Goal: Find specific page/section: Find specific page/section

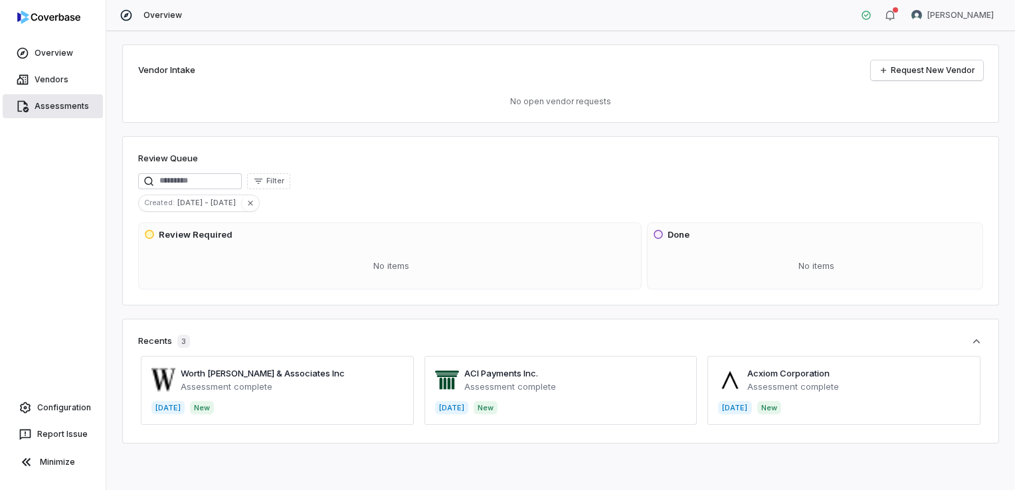
click at [55, 108] on link "Assessments" at bounding box center [53, 106] width 100 height 24
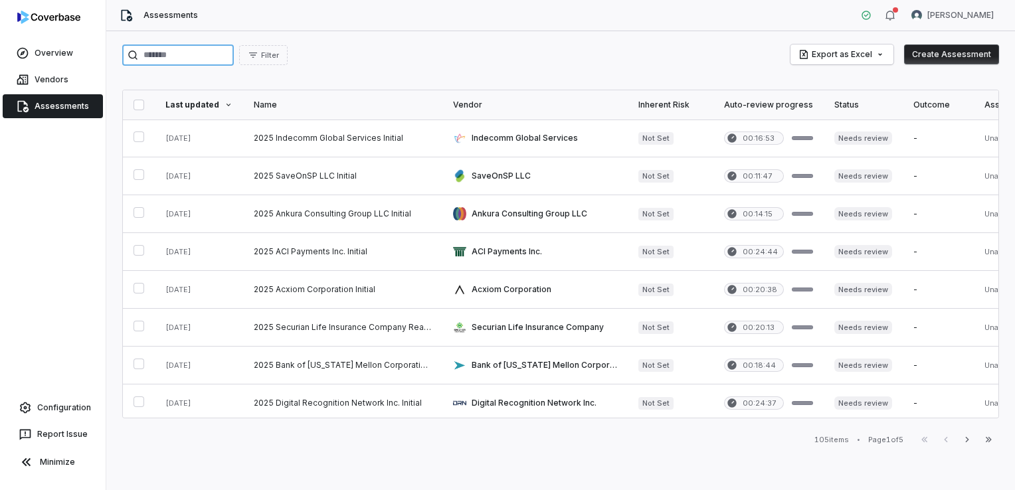
click at [190, 54] on input "search" at bounding box center [178, 54] width 112 height 21
type input "******"
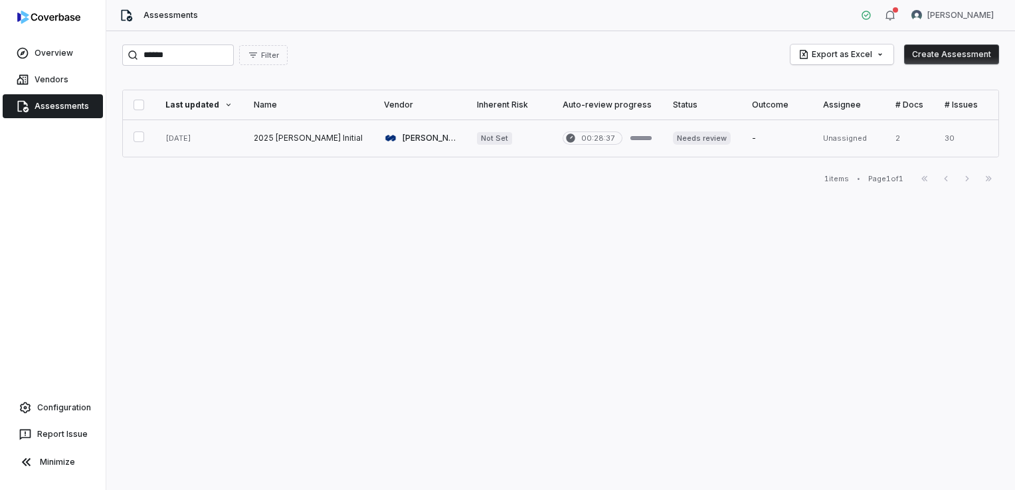
click at [266, 131] on link at bounding box center [308, 138] width 130 height 37
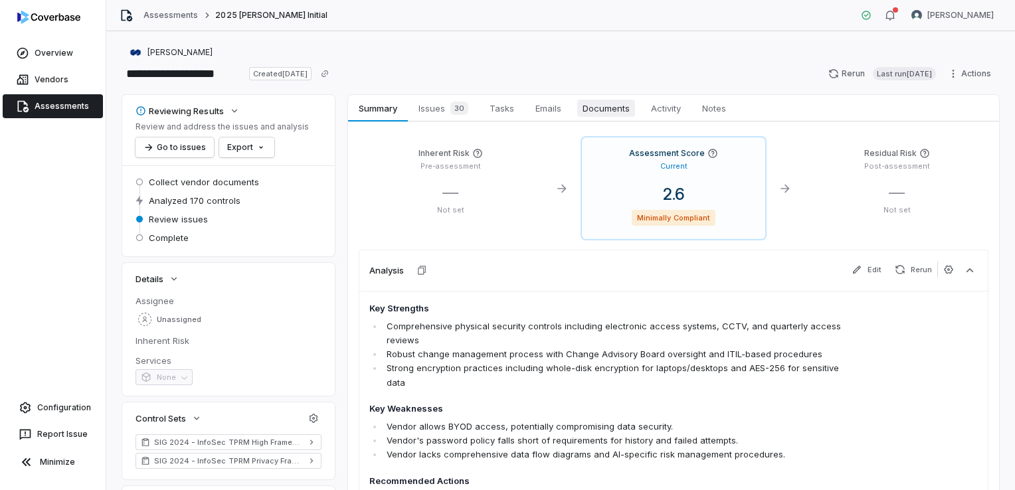
click at [585, 108] on span "Documents" at bounding box center [606, 108] width 58 height 17
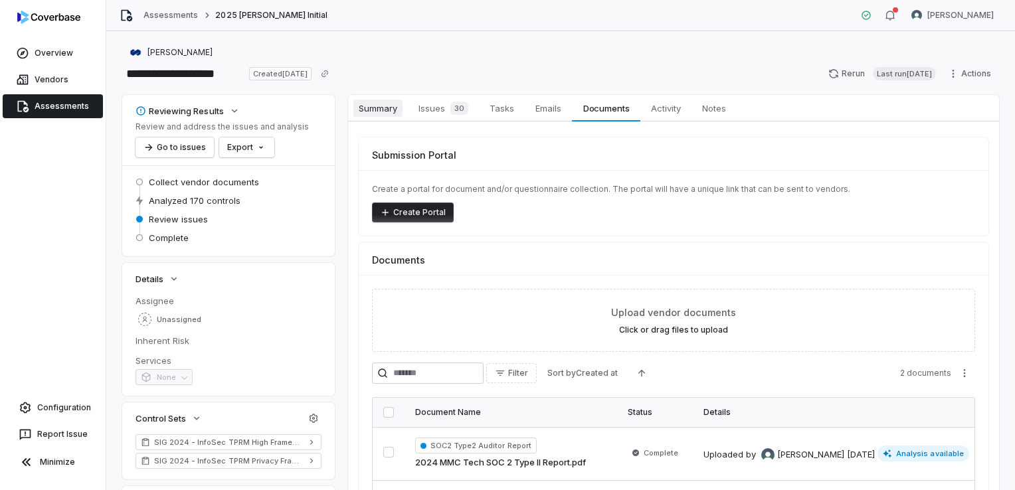
click at [390, 118] on link "Summary Summary" at bounding box center [378, 108] width 60 height 27
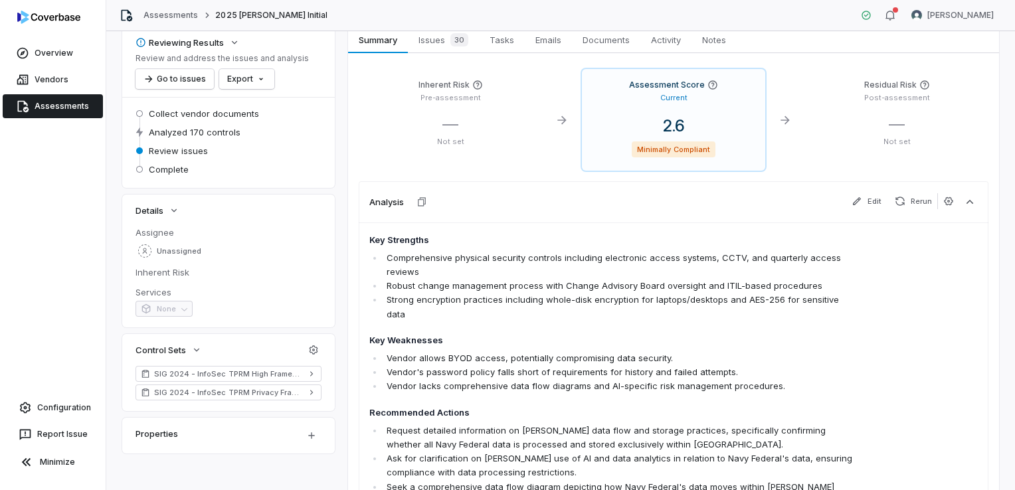
scroll to position [64, 0]
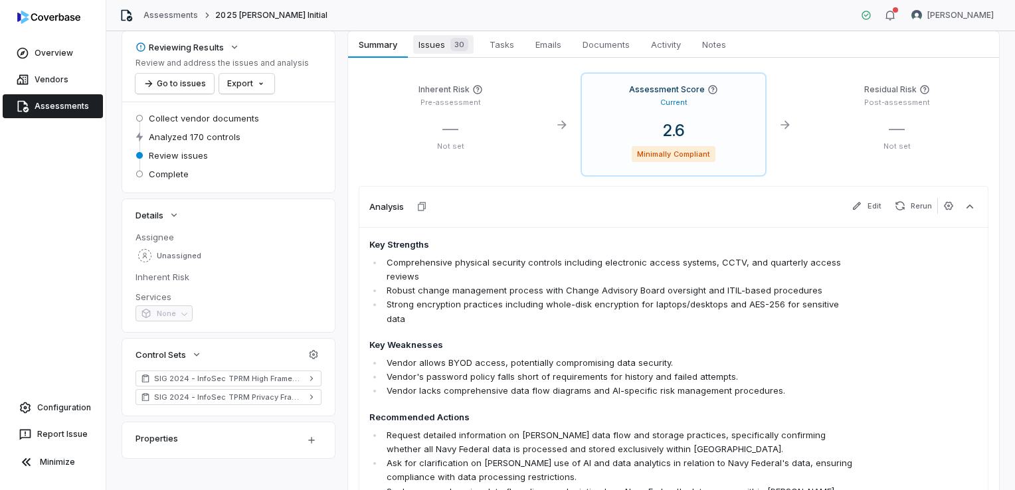
click at [434, 44] on span "Issues 30" at bounding box center [443, 44] width 60 height 19
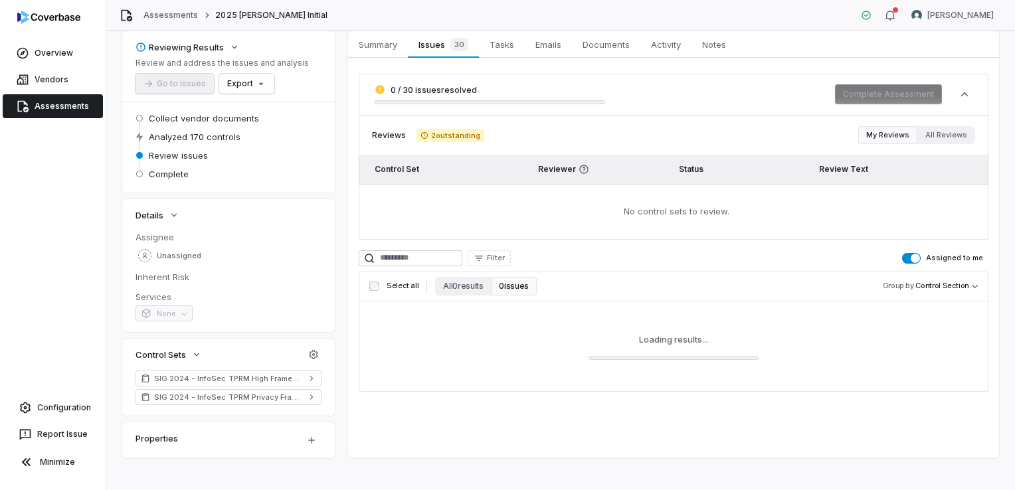
click at [902, 256] on button "Assigned to me" at bounding box center [911, 258] width 19 height 11
click at [802, 230] on td "No control sets to review." at bounding box center [673, 212] width 629 height 56
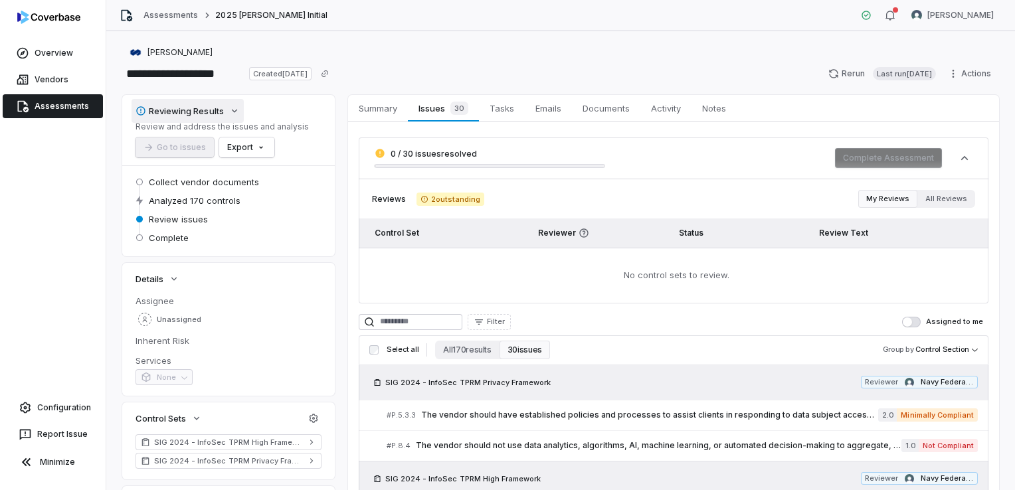
click at [227, 111] on button "Reviewing Results" at bounding box center [187, 111] width 112 height 24
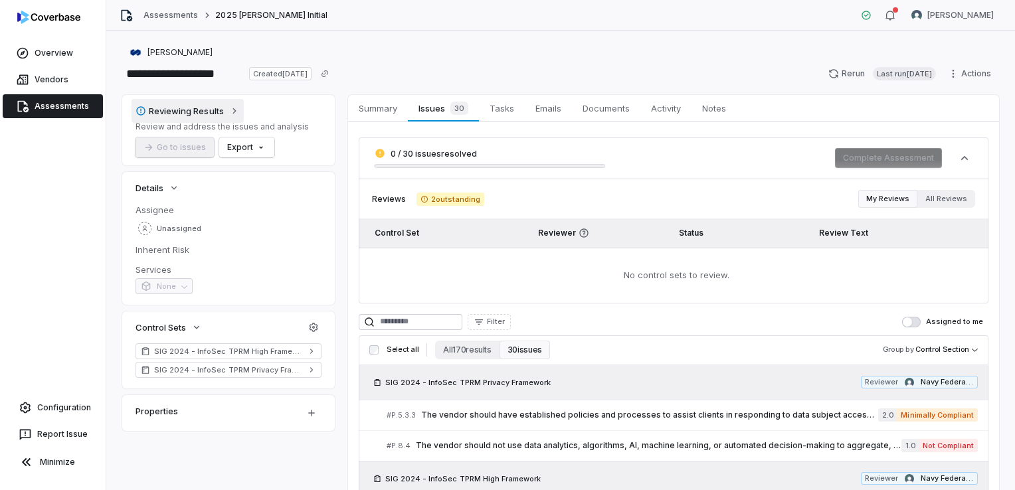
click at [227, 111] on button "Reviewing Results" at bounding box center [187, 111] width 112 height 24
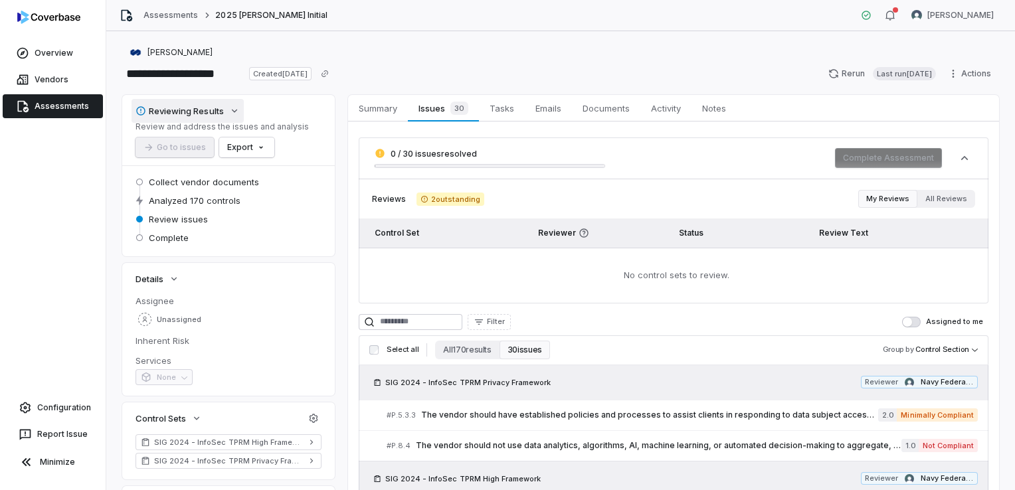
click at [234, 109] on icon "button" at bounding box center [234, 111] width 11 height 11
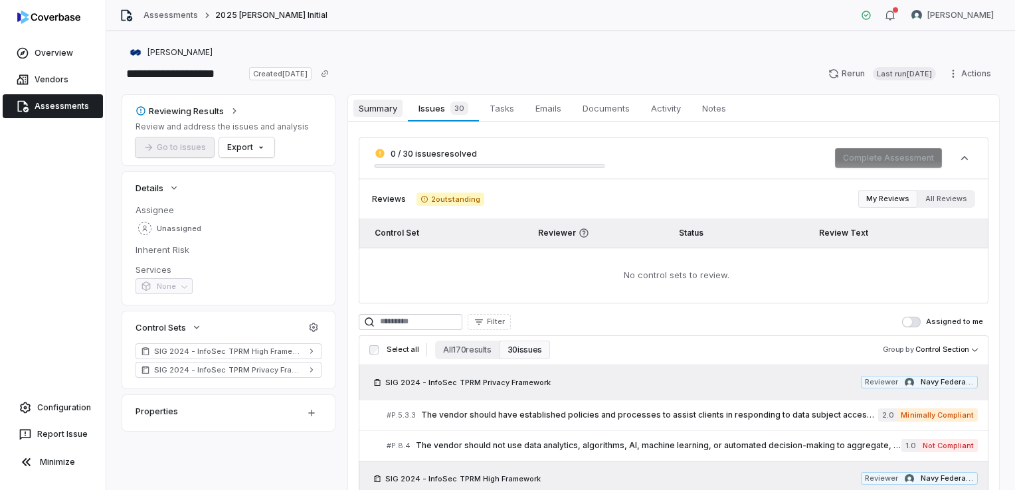
click at [392, 115] on span "Summary" at bounding box center [377, 108] width 49 height 17
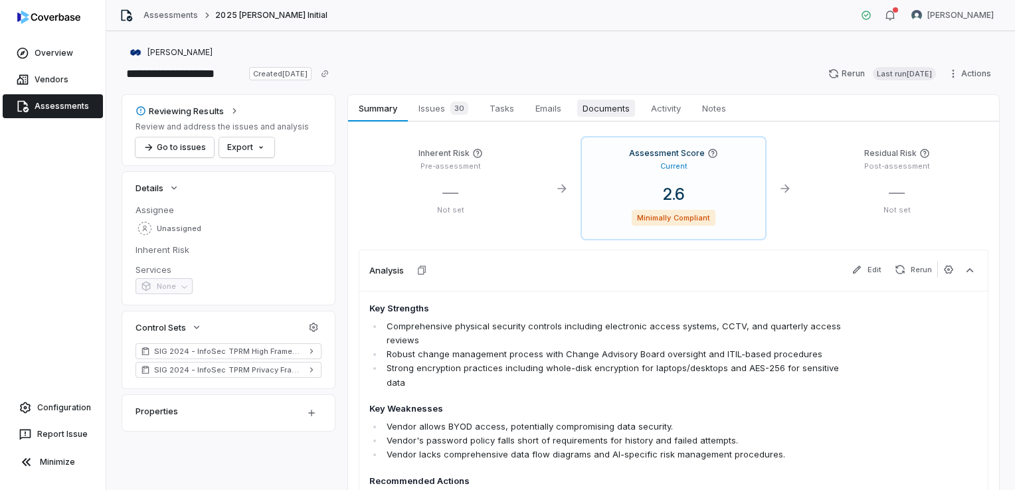
click at [619, 114] on span "Documents" at bounding box center [606, 108] width 58 height 17
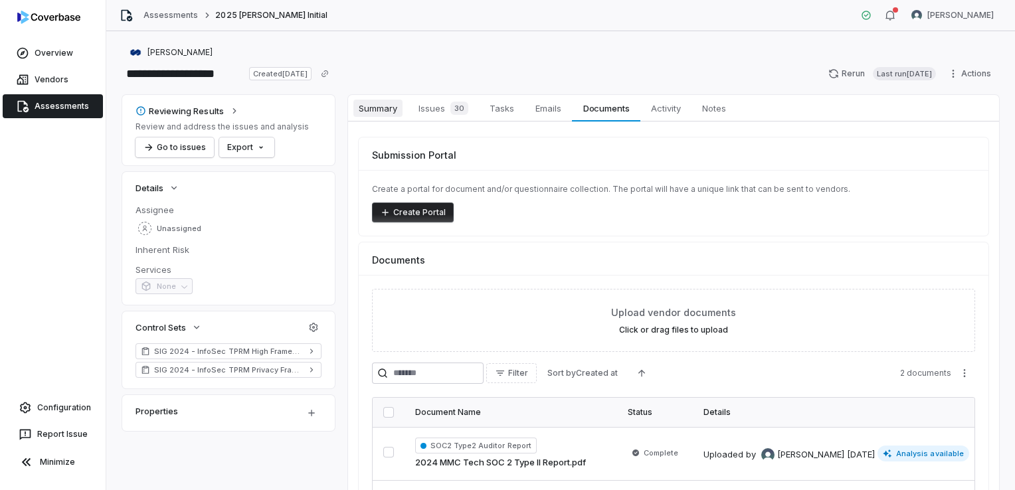
click at [390, 109] on span "Summary" at bounding box center [377, 108] width 49 height 17
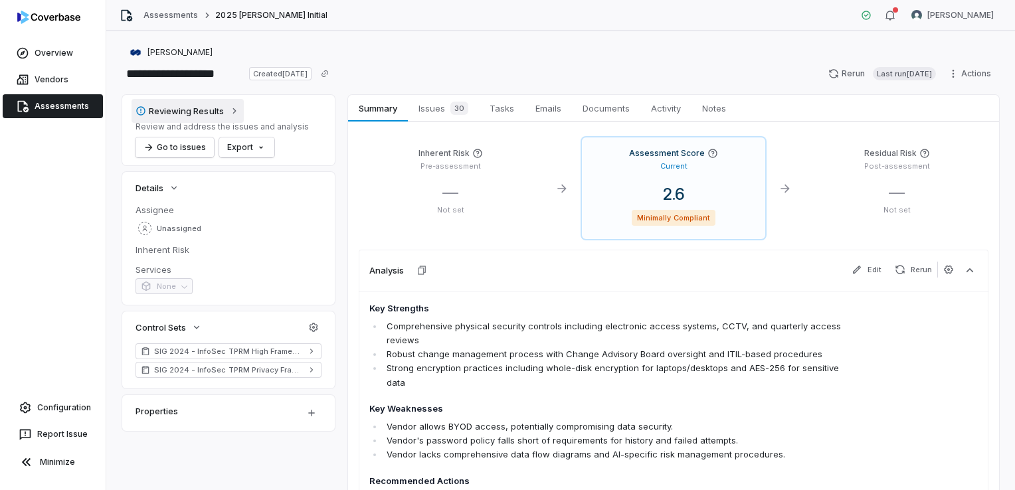
click at [233, 111] on icon "button" at bounding box center [234, 111] width 11 height 11
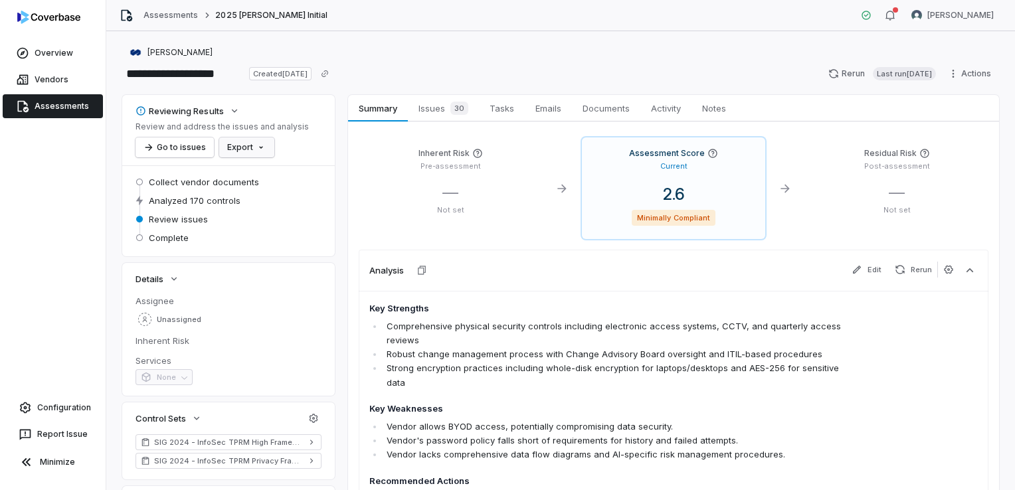
click at [236, 154] on html "**********" at bounding box center [507, 245] width 1015 height 490
click at [274, 198] on div "Export as Excel" at bounding box center [269, 197] width 94 height 21
